Goal: Find specific page/section: Find specific page/section

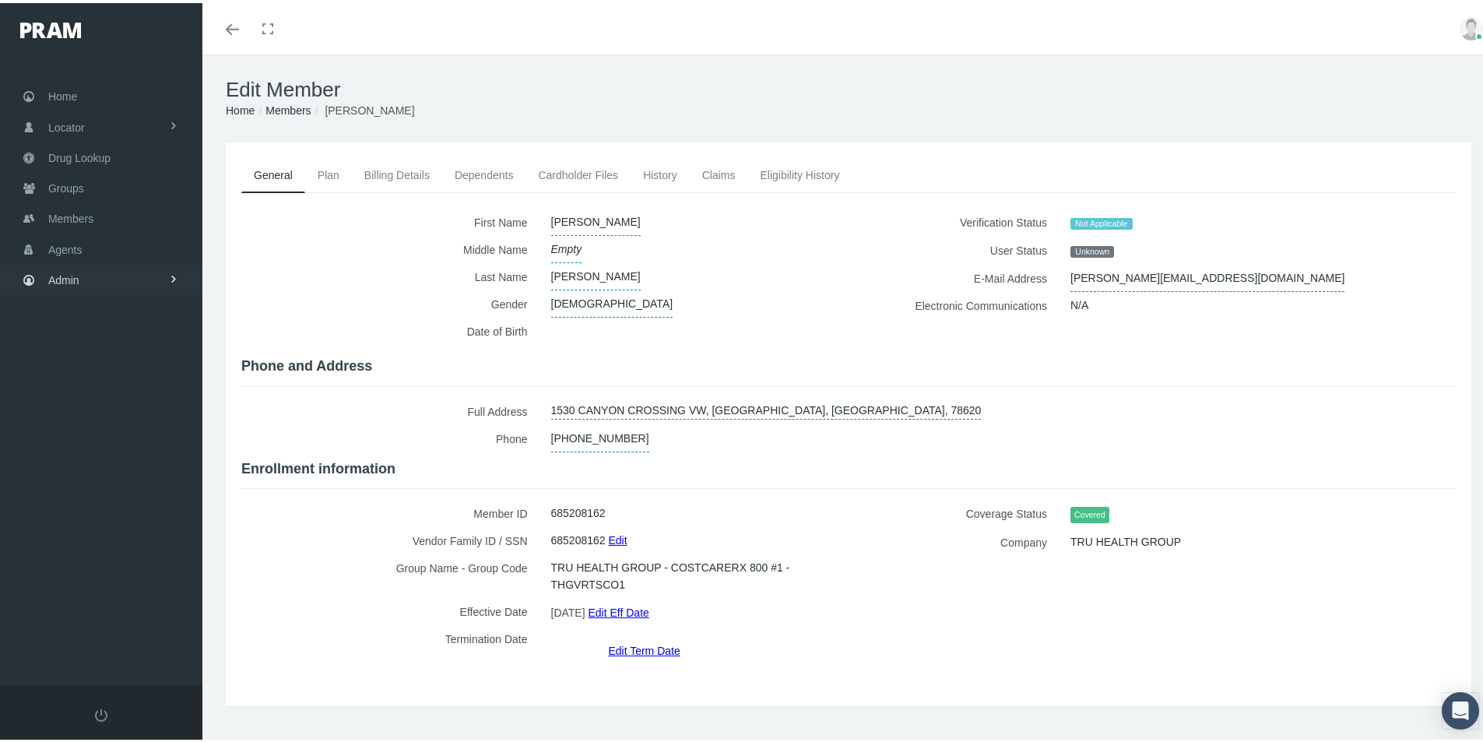
click at [60, 277] on span "Admin" at bounding box center [63, 277] width 31 height 30
drag, startPoint x: 71, startPoint y: 184, endPoint x: 116, endPoint y: 209, distance: 51.6
click at [72, 184] on span "Groups" at bounding box center [66, 185] width 36 height 30
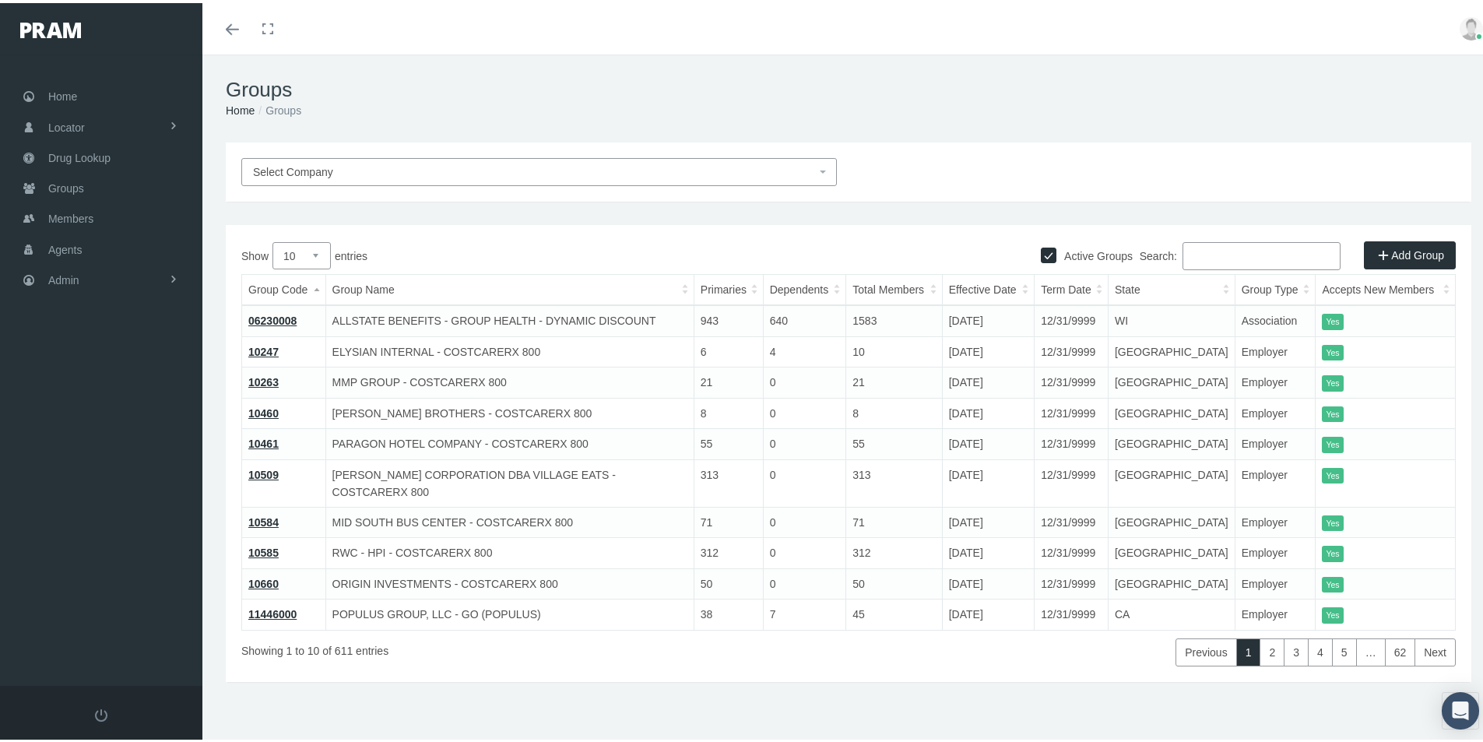
click at [886, 76] on h1 "Groups" at bounding box center [848, 87] width 1245 height 24
click at [625, 643] on div "Showing 1 to 10 of 611 entries" at bounding box center [494, 645] width 506 height 36
